Goal: Task Accomplishment & Management: Use online tool/utility

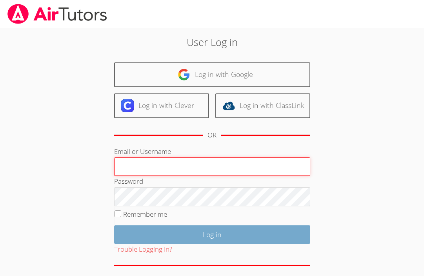
type input "kirsten.r.marino@gmail.com"
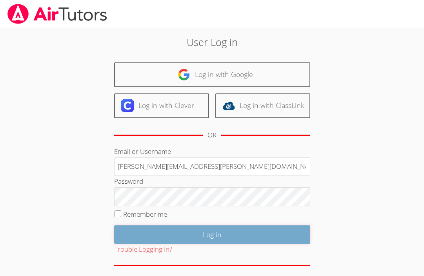
click at [172, 234] on input "Log in" at bounding box center [212, 234] width 196 height 18
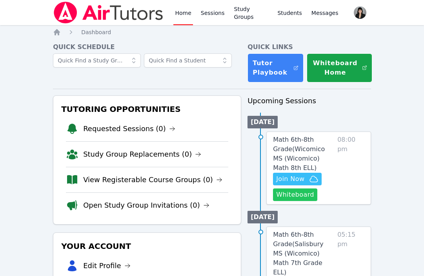
click at [298, 195] on button "Whiteboard" at bounding box center [295, 194] width 44 height 13
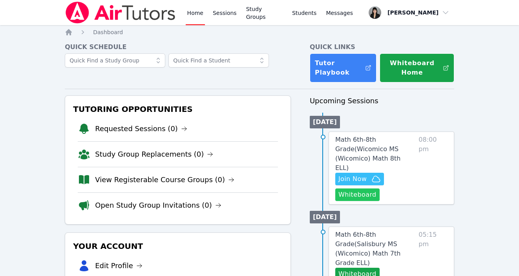
click at [359, 188] on button "Whiteboard" at bounding box center [357, 194] width 44 height 13
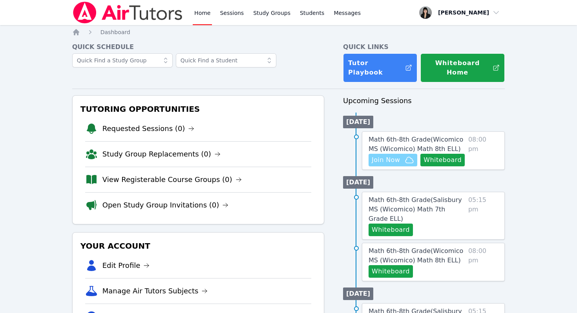
click at [395, 155] on span "Join Now" at bounding box center [386, 159] width 28 height 9
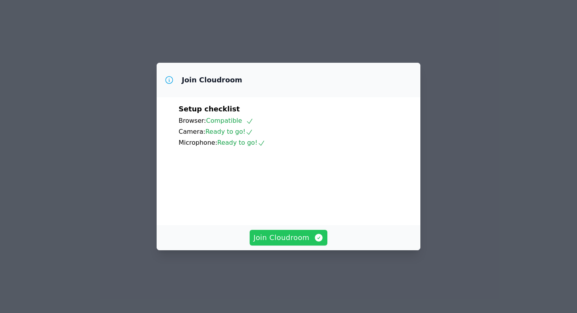
click at [283, 243] on span "Join Cloudroom" at bounding box center [289, 237] width 70 height 11
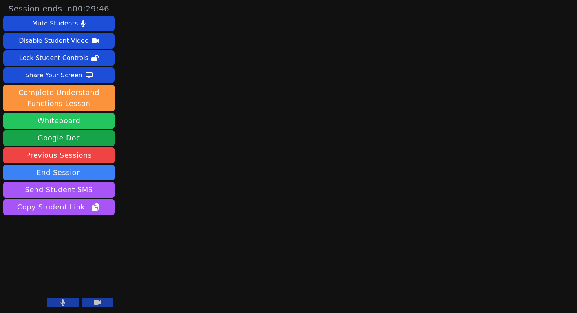
click at [53, 123] on button "Whiteboard" at bounding box center [59, 121] width 112 height 16
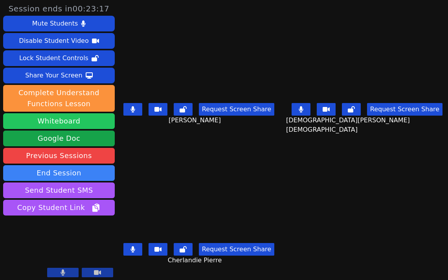
click at [92, 118] on button "Whiteboard" at bounding box center [59, 121] width 112 height 16
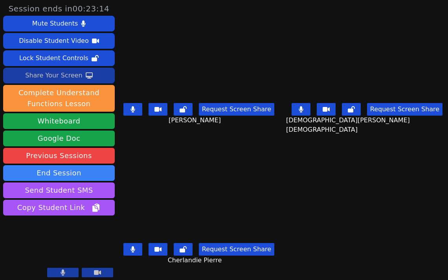
click at [60, 79] on div "Share Your Screen" at bounding box center [53, 75] width 57 height 13
click at [133, 108] on icon at bounding box center [132, 109] width 5 height 6
click at [133, 108] on icon at bounding box center [133, 109] width 8 height 6
click at [135, 250] on icon at bounding box center [132, 249] width 5 height 6
click at [303, 112] on icon at bounding box center [300, 109] width 4 height 6
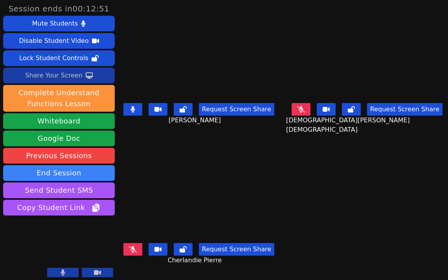
click at [137, 252] on button at bounding box center [132, 249] width 19 height 13
click at [304, 108] on icon at bounding box center [301, 109] width 8 height 6
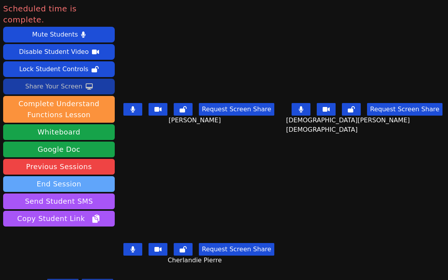
click at [68, 176] on button "End Session" at bounding box center [59, 184] width 112 height 16
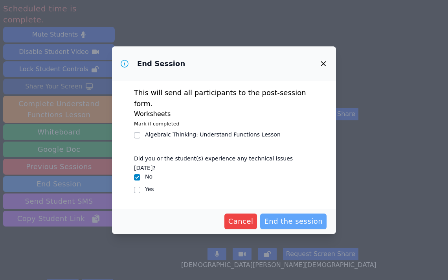
click at [285, 216] on span "End the session" at bounding box center [293, 221] width 59 height 11
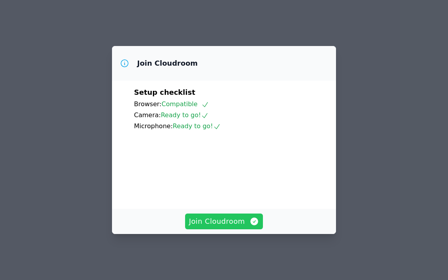
click at [213, 223] on span "Join Cloudroom" at bounding box center [224, 221] width 70 height 11
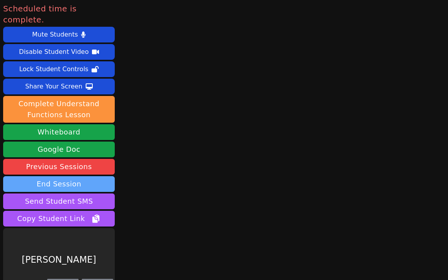
click at [64, 176] on button "End Session" at bounding box center [59, 184] width 112 height 16
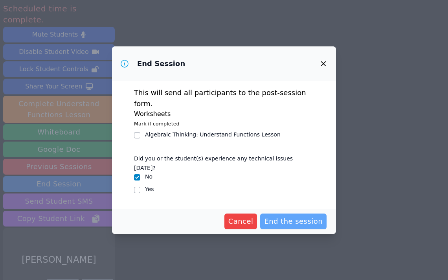
click at [294, 216] on span "End the session" at bounding box center [293, 221] width 59 height 11
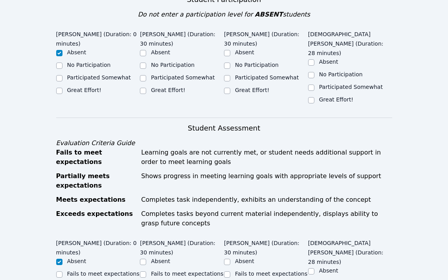
scroll to position [308, 0]
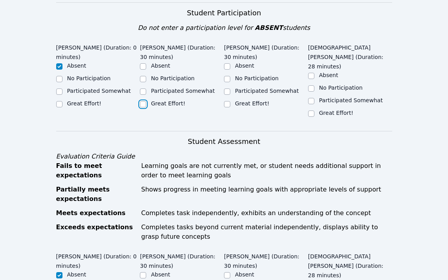
click at [143, 101] on input "Great Effort!" at bounding box center [143, 104] width 6 height 6
checkbox input "true"
click at [228, 101] on input "Great Effort!" at bounding box center [227, 104] width 6 height 6
checkbox input "true"
click at [311, 110] on input "Great Effort!" at bounding box center [311, 113] width 6 height 6
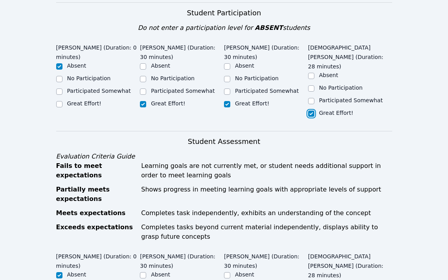
checkbox input "true"
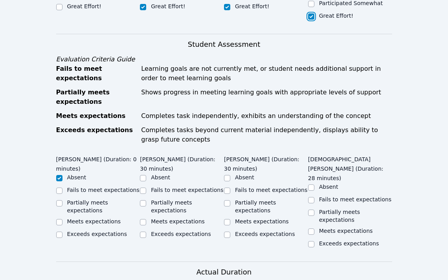
scroll to position [431, 0]
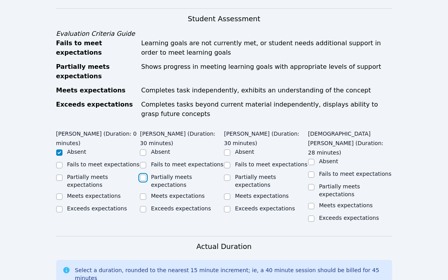
click at [145, 174] on input "Partially meets expectations" at bounding box center [143, 177] width 6 height 6
checkbox input "true"
click at [226, 193] on input "Meets expectations" at bounding box center [227, 196] width 6 height 6
checkbox input "true"
click at [312, 203] on input "Meets expectations" at bounding box center [311, 206] width 6 height 6
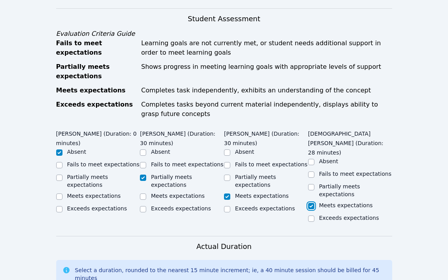
checkbox input "true"
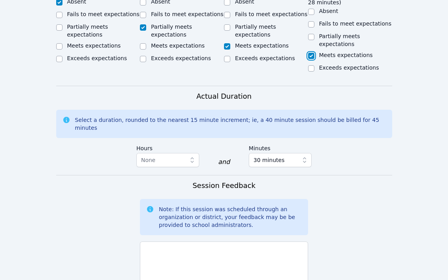
scroll to position [587, 0]
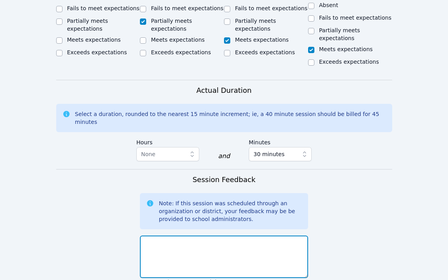
click at [272, 235] on textarea at bounding box center [224, 256] width 168 height 42
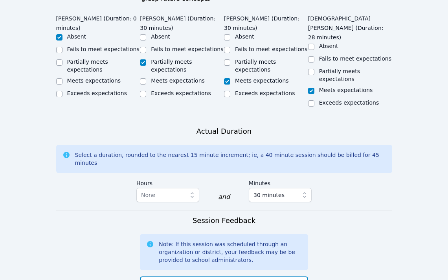
scroll to position [549, 0]
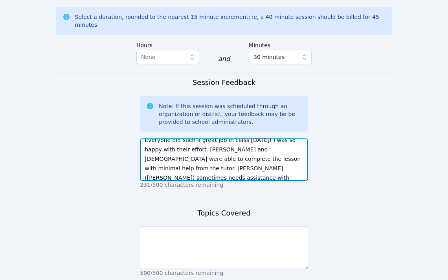
scroll to position [703, 0]
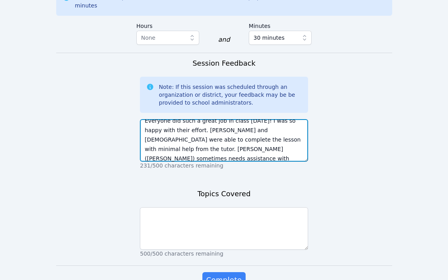
type textarea "Everyone did such a great job in class today! I was so happy with their effort.…"
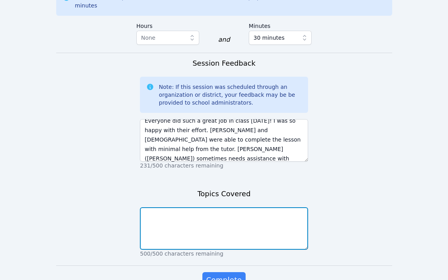
click at [251, 207] on textarea at bounding box center [224, 228] width 168 height 42
type textarea "Translations and congruency"
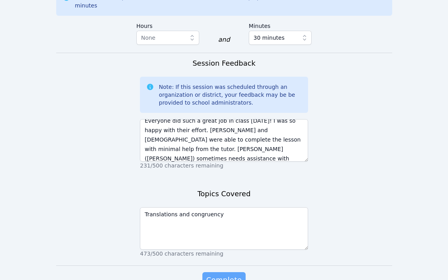
click at [227, 274] on span "Complete" at bounding box center [223, 279] width 35 height 11
